Goal: Information Seeking & Learning: Learn about a topic

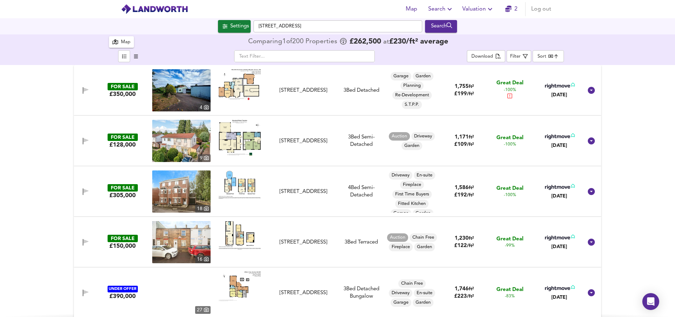
checkbox input "false"
checkbox input "true"
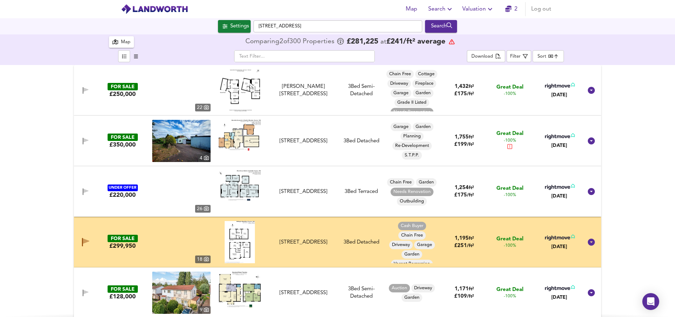
click at [556, 57] on body "Map Search Valuation 2 Log out Settings [GEOGRAPHIC_DATA] Search X Rectory Road…" at bounding box center [337, 158] width 675 height 317
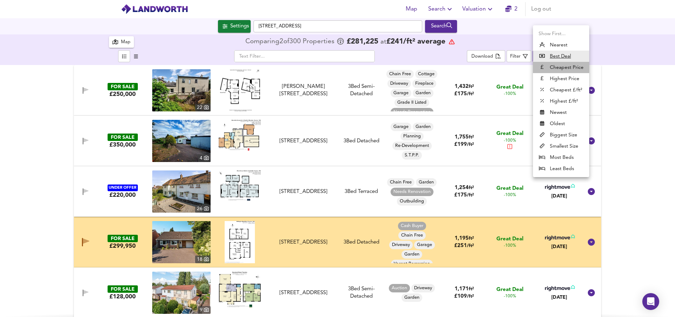
click at [567, 66] on li "Cheapest Price" at bounding box center [561, 67] width 56 height 11
type input "cheapest"
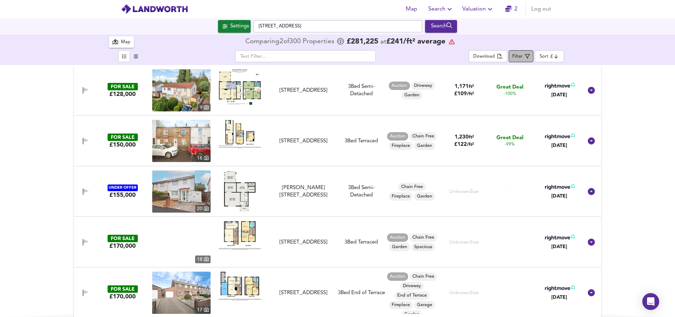
click at [521, 56] on div "Filter" at bounding box center [517, 57] width 11 height 8
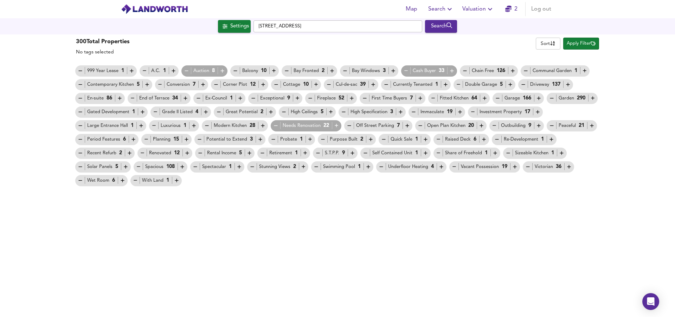
click at [185, 69] on icon "button" at bounding box center [186, 71] width 6 height 6
click at [335, 124] on icon "button" at bounding box center [336, 126] width 6 height 6
click at [405, 70] on icon "button" at bounding box center [406, 71] width 6 height 6
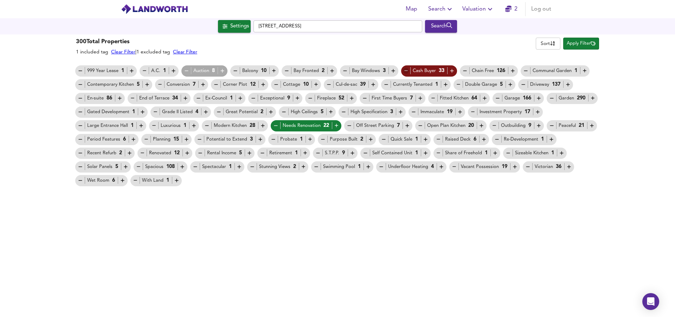
click at [405, 70] on icon "button" at bounding box center [406, 71] width 6 height 6
click at [513, 71] on icon "button" at bounding box center [512, 71] width 4 height 4
click at [582, 44] on span "Apply Filter" at bounding box center [580, 44] width 29 height 8
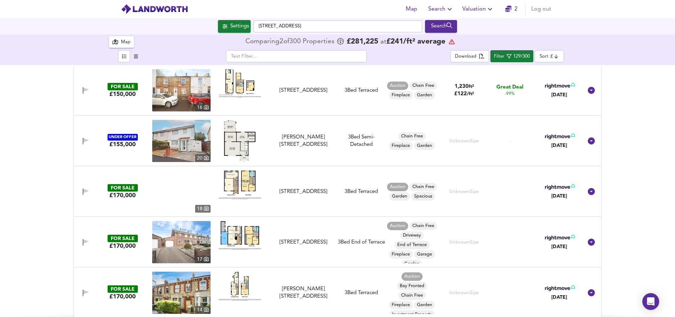
click at [234, 91] on img at bounding box center [240, 83] width 42 height 28
click at [513, 57] on span "Filter 129/300" at bounding box center [512, 56] width 36 height 9
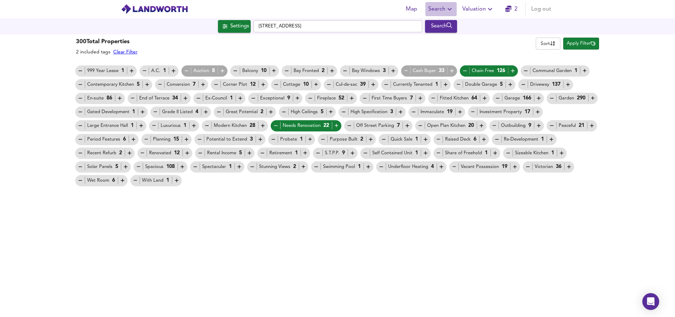
click at [442, 8] on span "Search" at bounding box center [441, 9] width 26 height 10
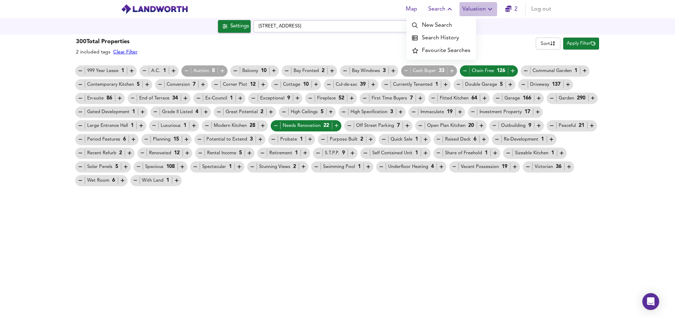
click at [474, 7] on span "Valuation" at bounding box center [478, 9] width 32 height 10
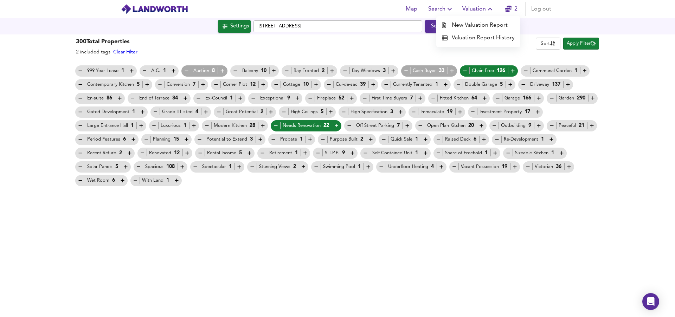
click at [609, 59] on div "300 Total Properties 2 included tags Clear Filter Sort name ​ Apply Filter 999 …" at bounding box center [337, 175] width 675 height 282
click at [574, 44] on span "Apply Filter" at bounding box center [580, 44] width 29 height 8
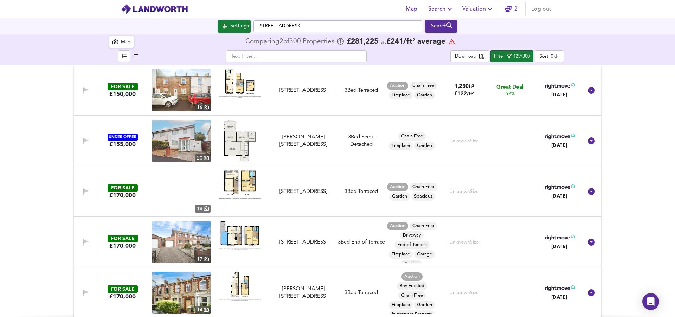
click at [137, 56] on icon "button" at bounding box center [136, 56] width 4 height 4
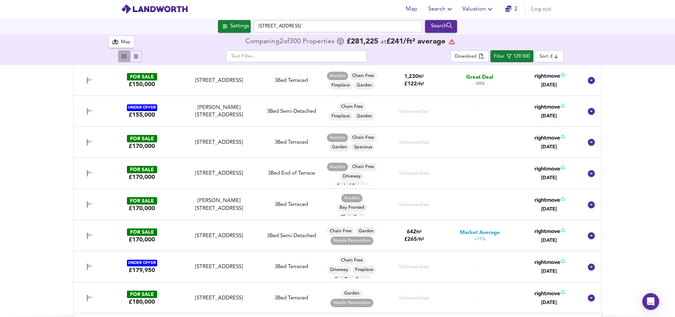
click at [123, 56] on icon "button" at bounding box center [124, 56] width 5 height 5
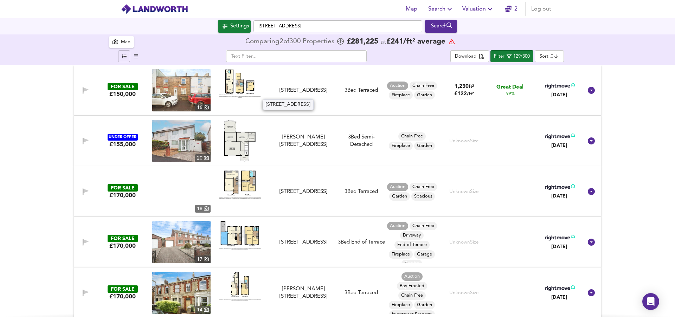
click at [272, 91] on div "[STREET_ADDRESS]" at bounding box center [303, 90] width 63 height 7
